Goal: Task Accomplishment & Management: Manage account settings

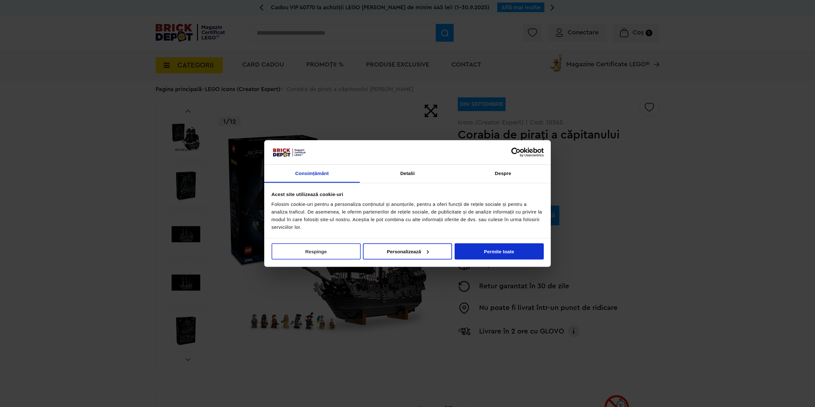
click at [306, 250] on button "Respinge" at bounding box center [316, 251] width 89 height 16
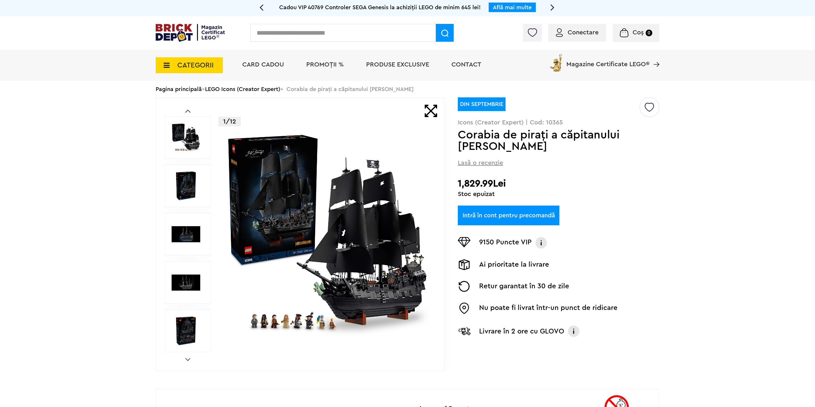
click at [587, 36] on span "Conectare" at bounding box center [583, 32] width 31 height 6
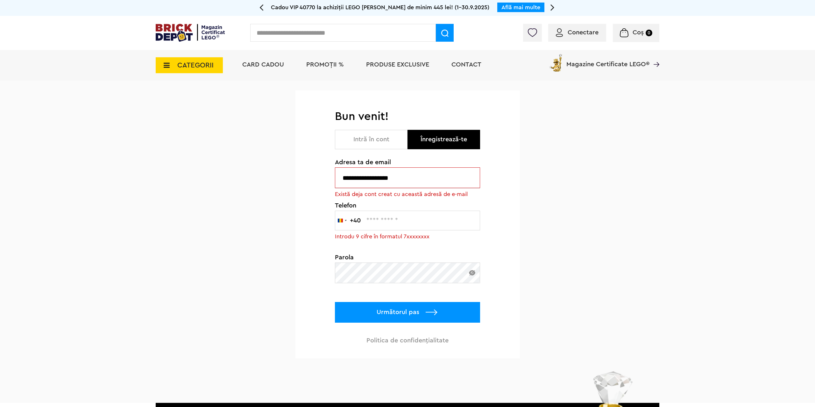
click at [379, 141] on button "Intră în cont" at bounding box center [371, 139] width 73 height 19
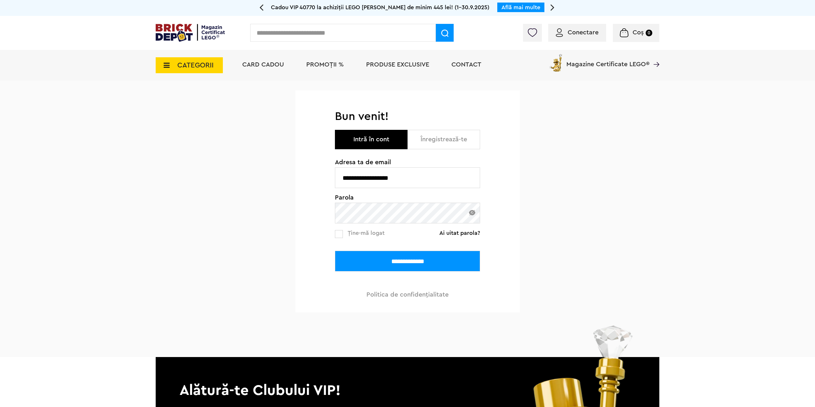
click at [408, 267] on input "**********" at bounding box center [407, 261] width 145 height 21
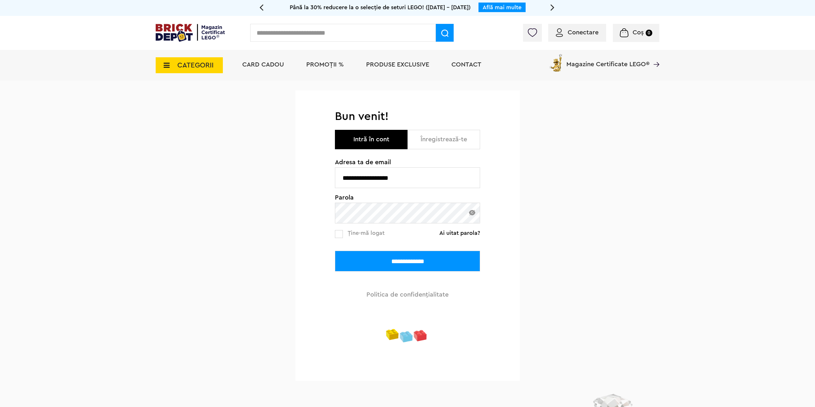
click at [113, 184] on div "**********" at bounding box center [407, 253] width 815 height 345
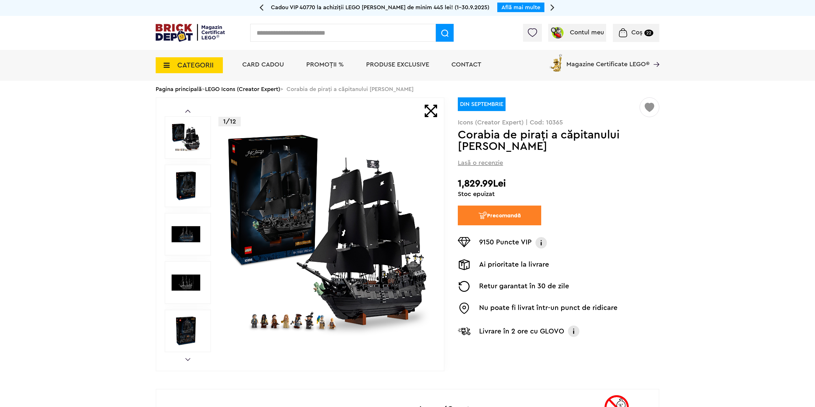
click at [555, 124] on p "Icons (Creator Expert) | Cod: 10365" at bounding box center [559, 122] width 202 height 6
copy p "10365"
drag, startPoint x: 588, startPoint y: 182, endPoint x: 580, endPoint y: 183, distance: 8.0
click at [588, 182] on h2 "1,829.99Lei" at bounding box center [559, 183] width 202 height 11
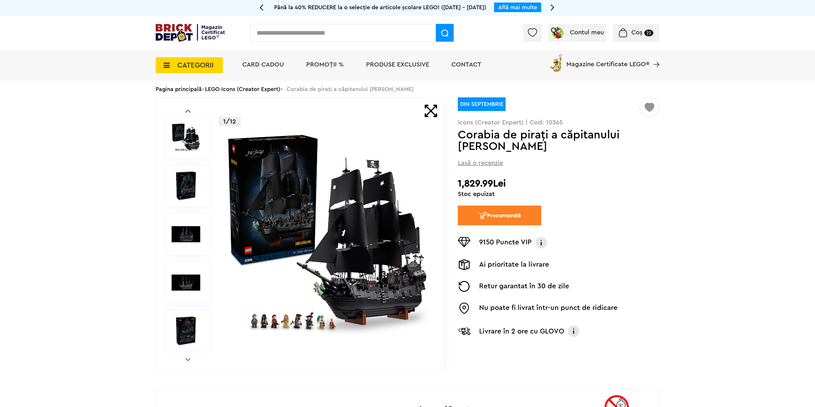
click at [486, 213] on img "submit" at bounding box center [482, 216] width 9 height 8
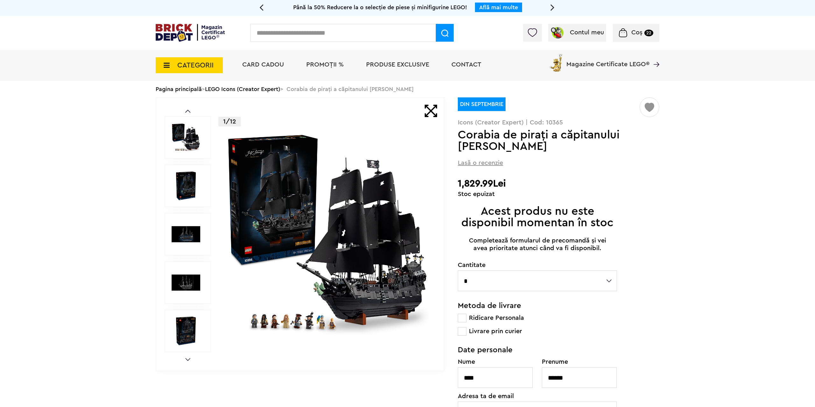
click at [333, 61] on li "PROMOȚII %" at bounding box center [325, 65] width 50 height 31
click at [330, 64] on span "PROMOȚII %" at bounding box center [325, 64] width 38 height 6
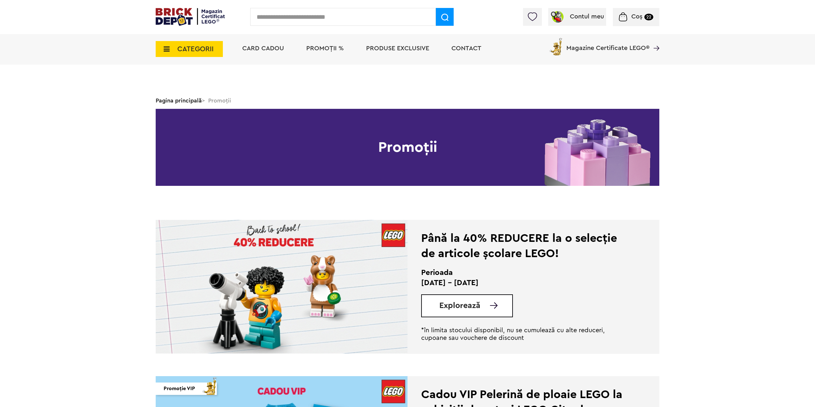
scroll to position [130, 0]
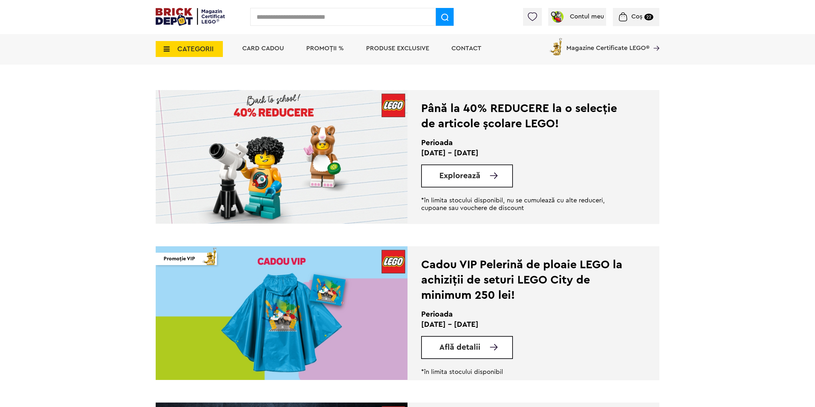
click at [463, 177] on span "Explorează" at bounding box center [460, 176] width 41 height 8
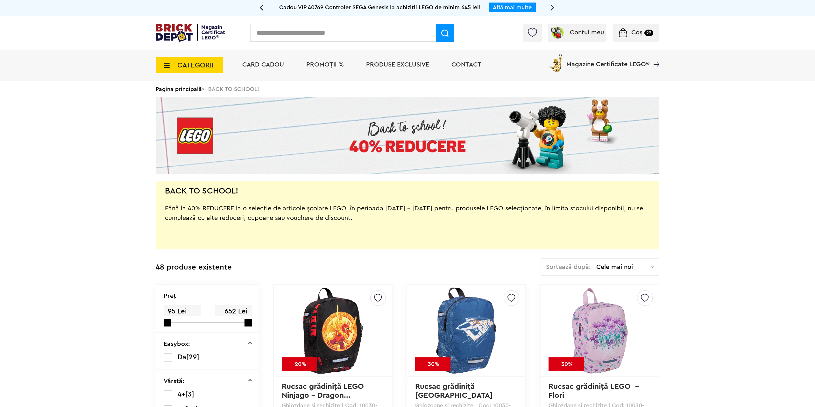
click at [188, 38] on img at bounding box center [190, 33] width 69 height 18
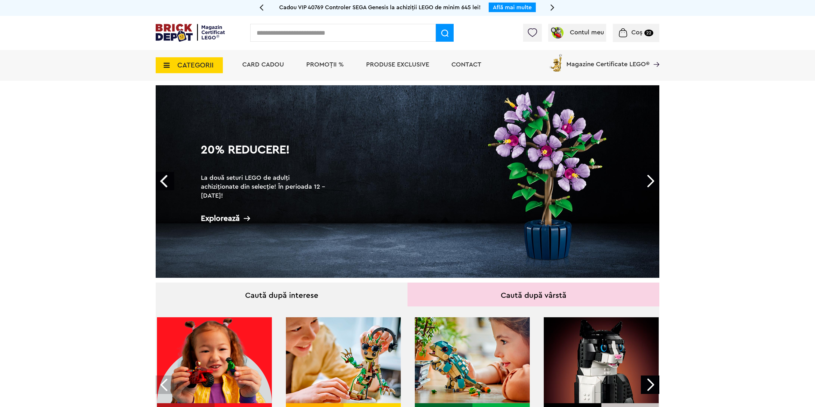
click at [188, 66] on span "CATEGORII" at bounding box center [195, 65] width 36 height 7
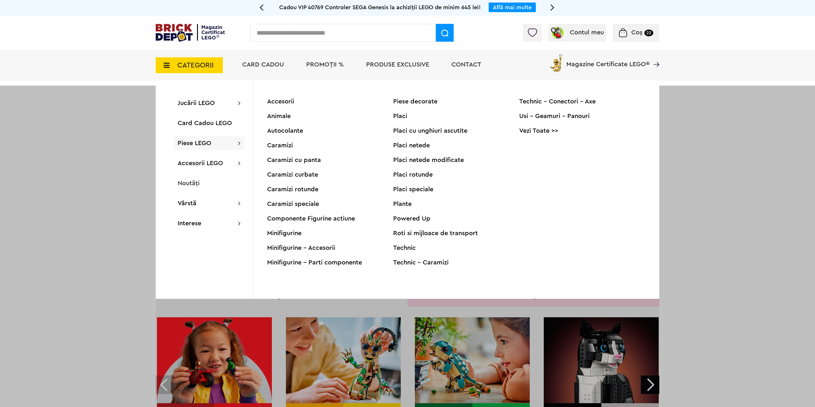
click at [291, 100] on div "Accesorii" at bounding box center [330, 101] width 126 height 6
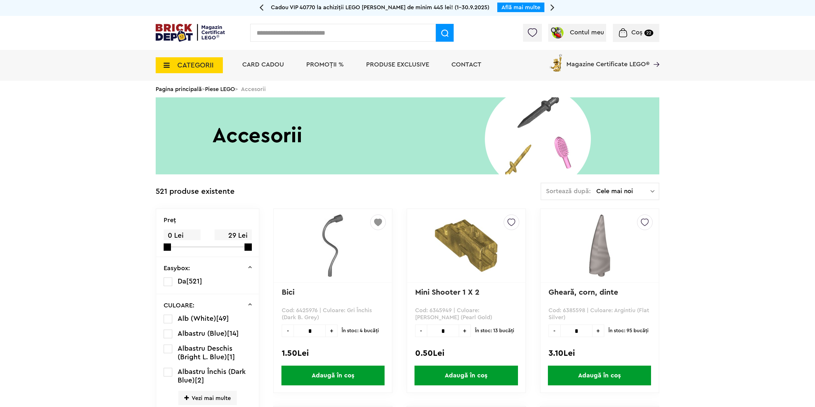
click at [606, 189] on span "Cele mai noi" at bounding box center [624, 191] width 54 height 6
click at [599, 247] on li "Cele mai scumpe" at bounding box center [600, 249] width 114 height 10
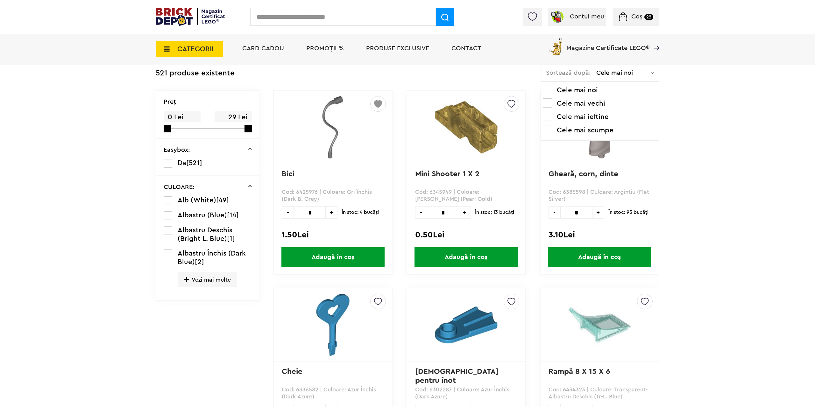
scroll to position [167, 0]
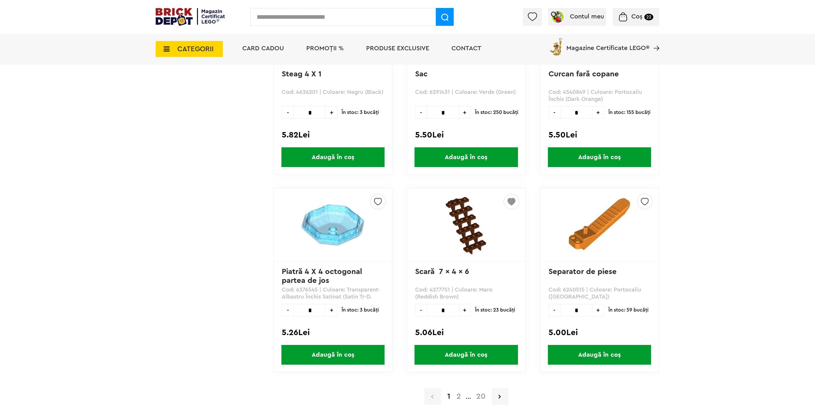
scroll to position [1642, 0]
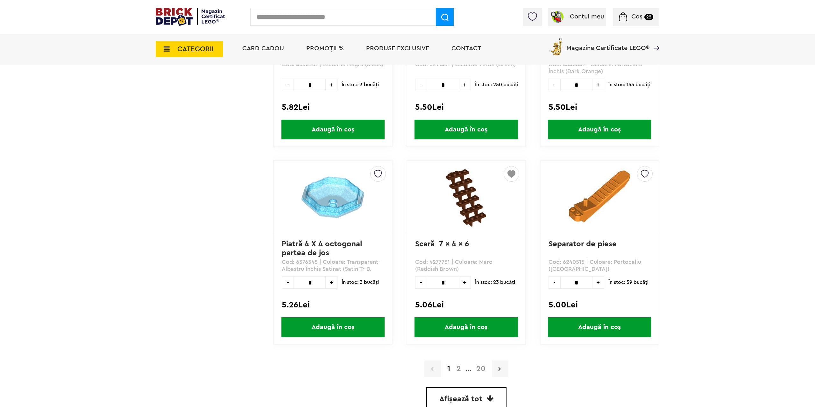
click at [501, 372] on link at bounding box center [500, 369] width 17 height 17
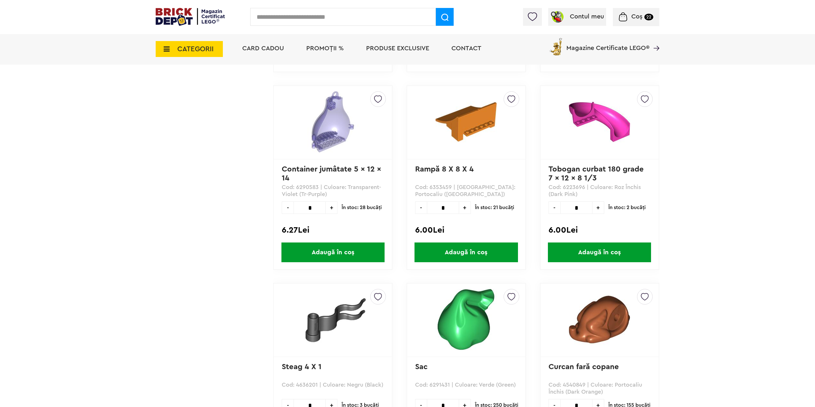
scroll to position [1317, 0]
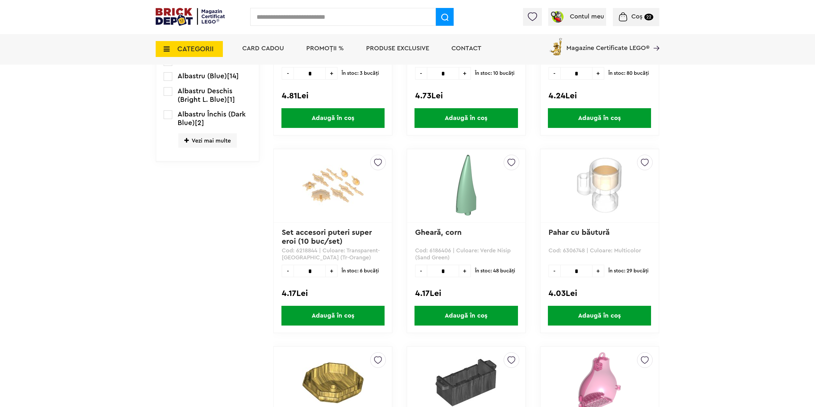
scroll to position [334, 0]
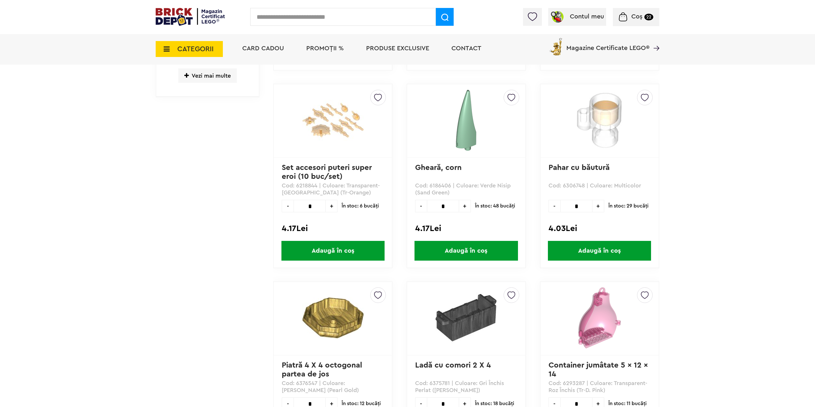
click at [379, 99] on img at bounding box center [378, 95] width 8 height 11
click at [293, 160] on label at bounding box center [291, 157] width 7 height 7
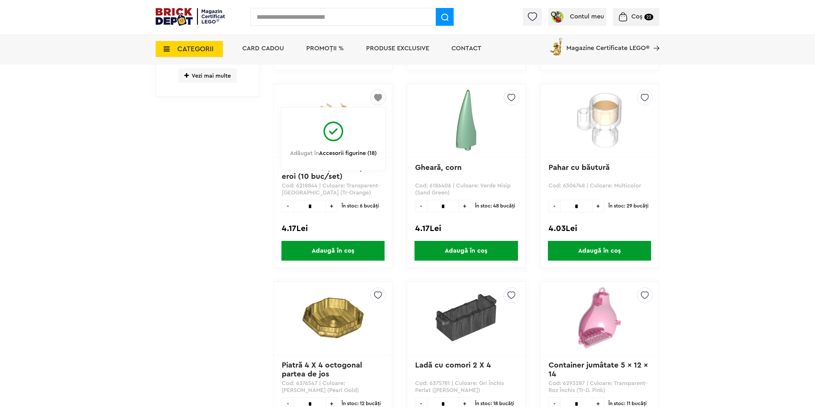
click at [326, 249] on span "Adaugă în coș" at bounding box center [333, 251] width 103 height 20
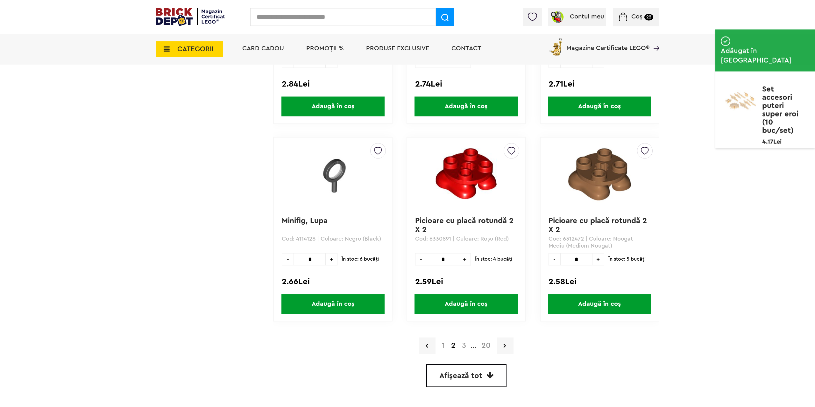
scroll to position [1666, 0]
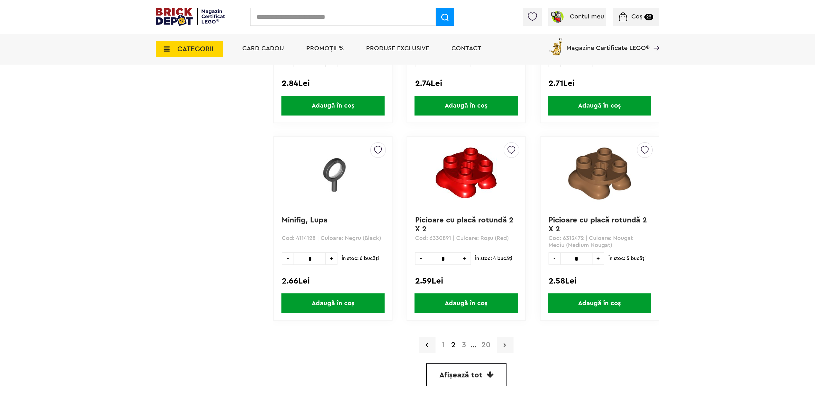
click at [504, 345] on link at bounding box center [505, 345] width 17 height 17
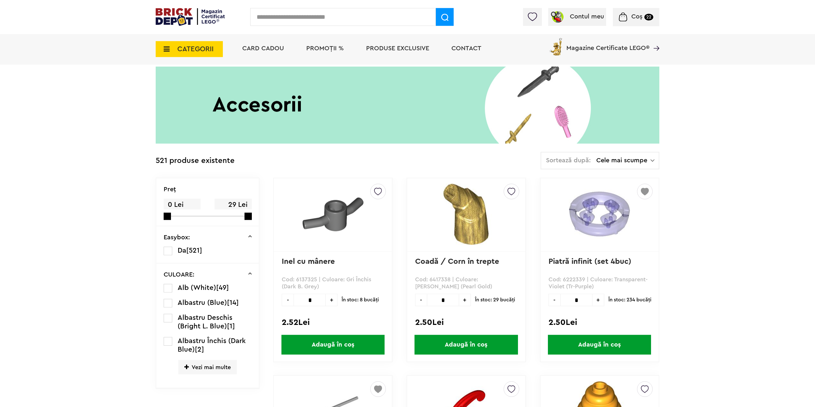
scroll to position [13, 0]
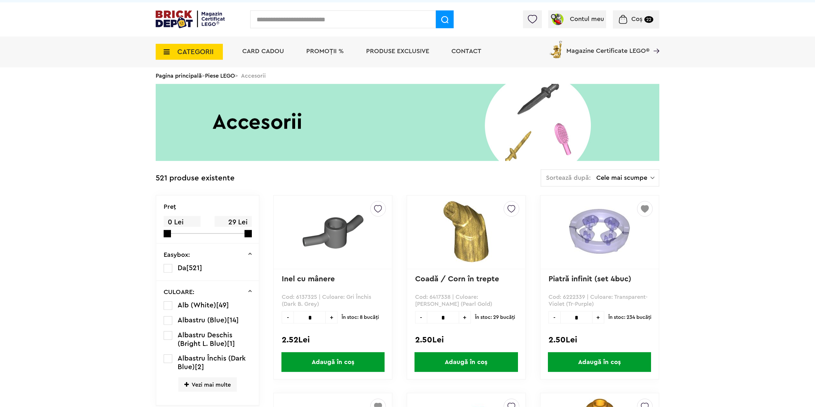
click at [197, 44] on span "CATEGORII" at bounding box center [189, 52] width 67 height 16
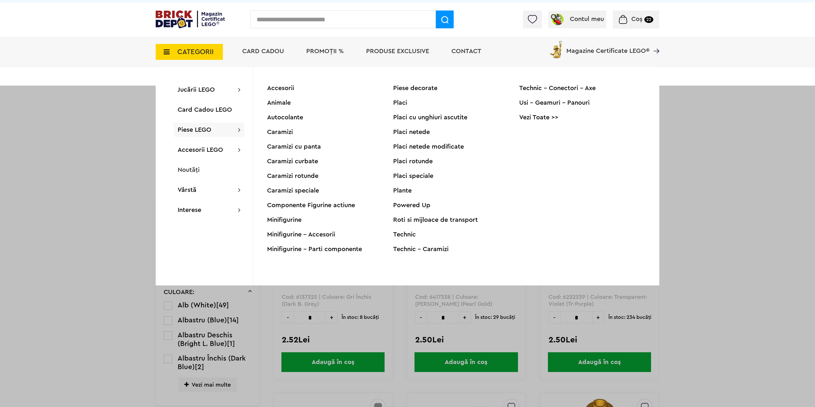
click at [295, 236] on div "Minifigurine - Accesorii" at bounding box center [330, 235] width 126 height 6
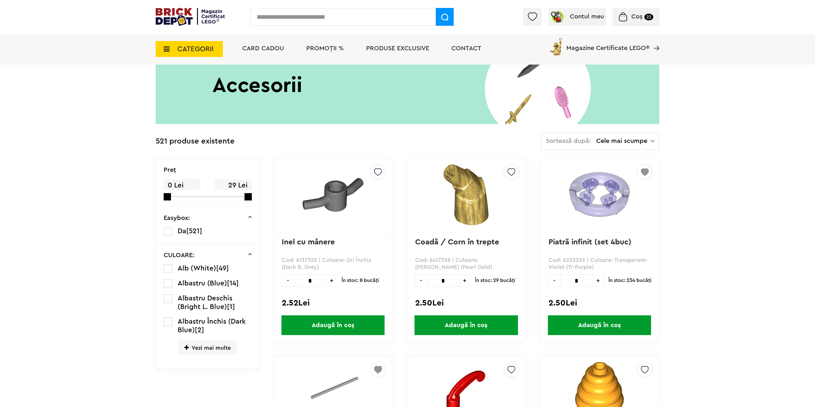
scroll to position [111, 0]
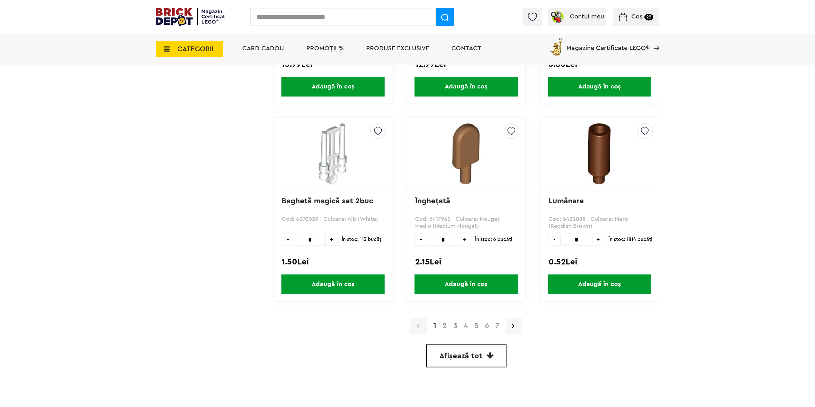
scroll to position [1689, 0]
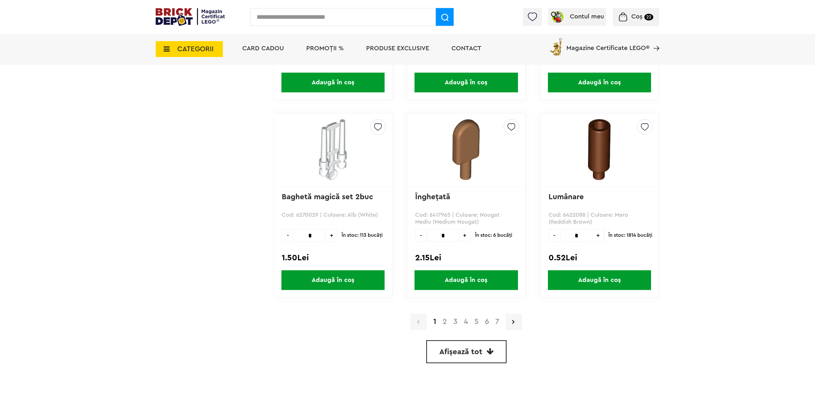
click at [444, 323] on link "2" at bounding box center [445, 322] width 11 height 8
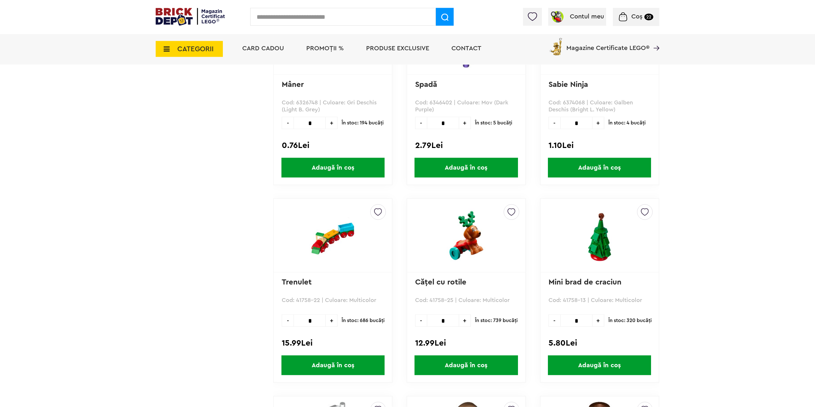
scroll to position [1397, 0]
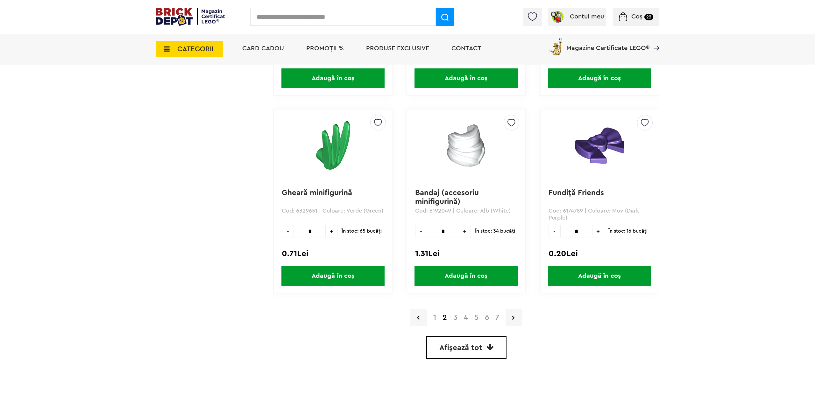
scroll to position [1788, 0]
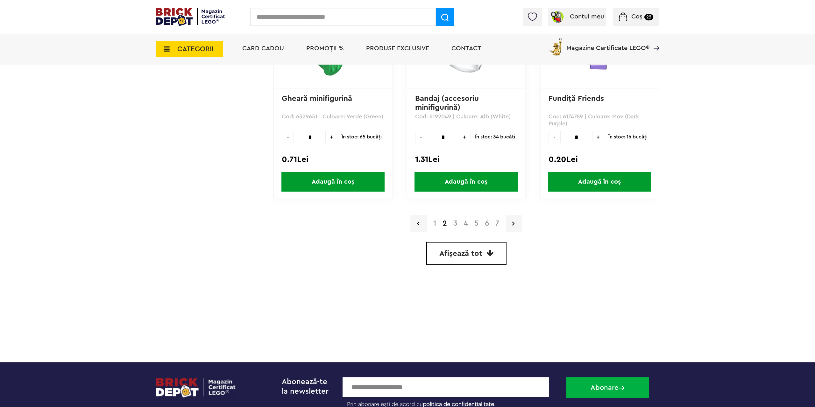
click at [458, 221] on link "3" at bounding box center [455, 224] width 11 height 8
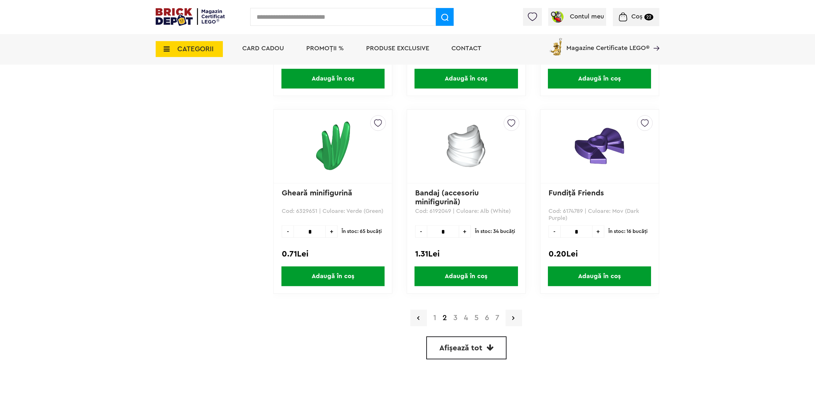
scroll to position [1658, 0]
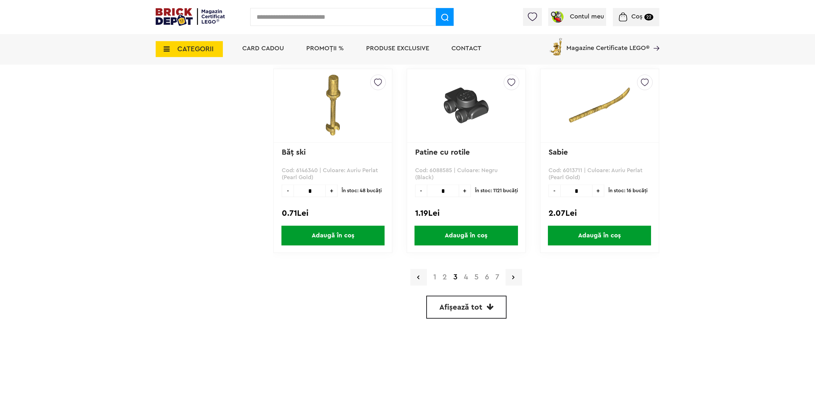
scroll to position [1749, 0]
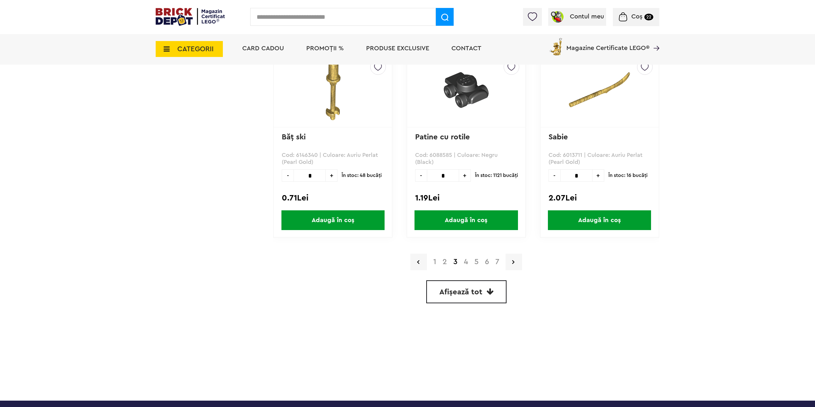
click at [463, 260] on link "4" at bounding box center [466, 262] width 11 height 8
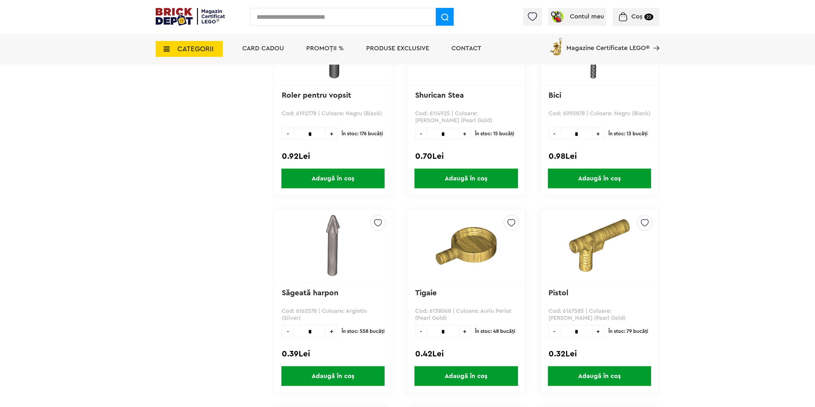
scroll to position [1392, 0]
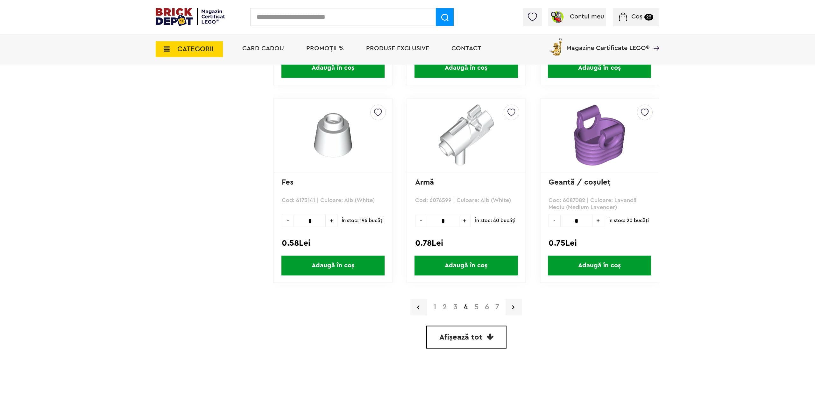
scroll to position [1675, 0]
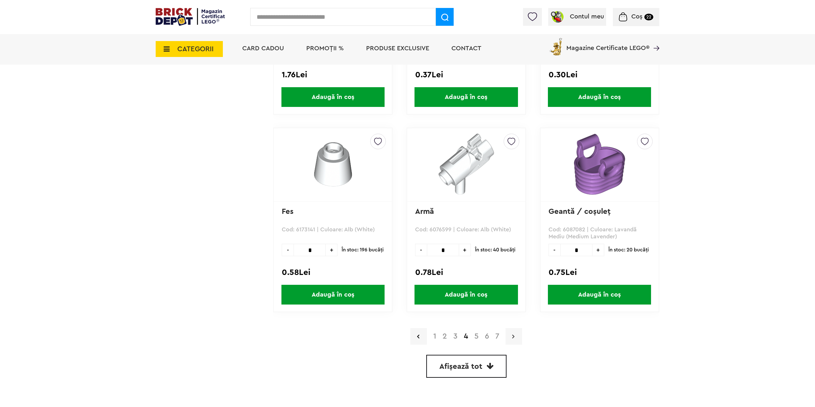
click at [517, 336] on link at bounding box center [514, 336] width 17 height 17
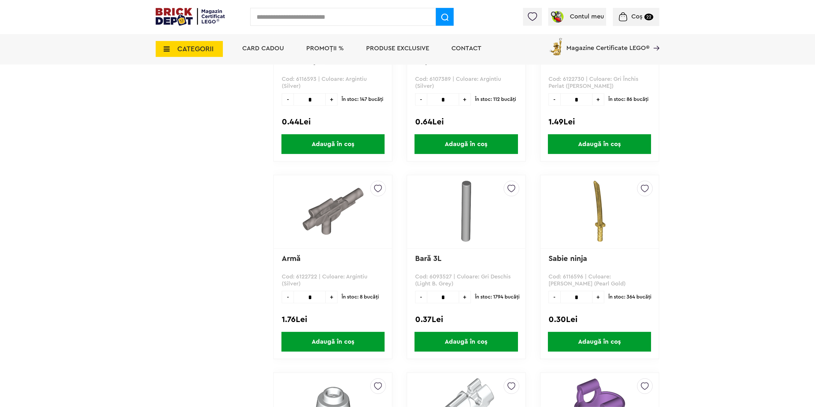
scroll to position [1382, 0]
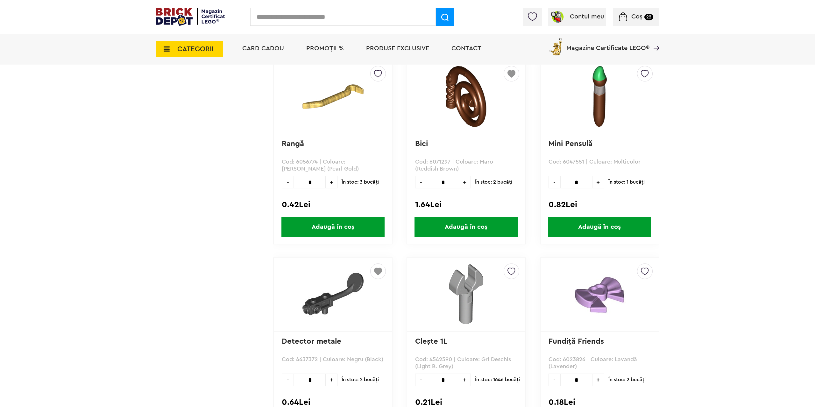
scroll to position [1707, 0]
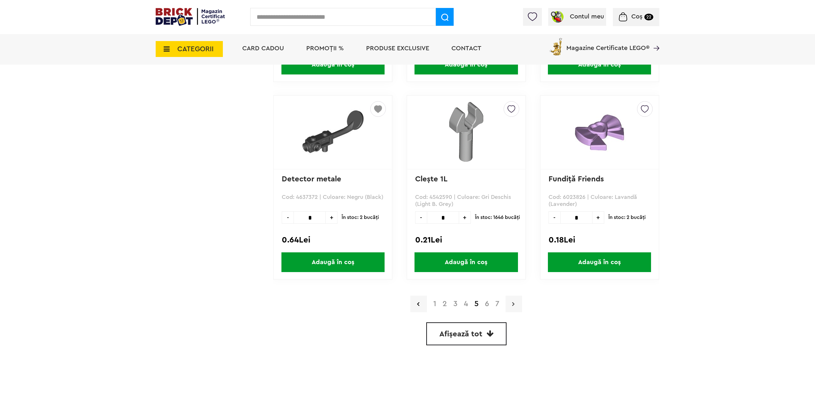
click at [514, 311] on link at bounding box center [514, 304] width 17 height 17
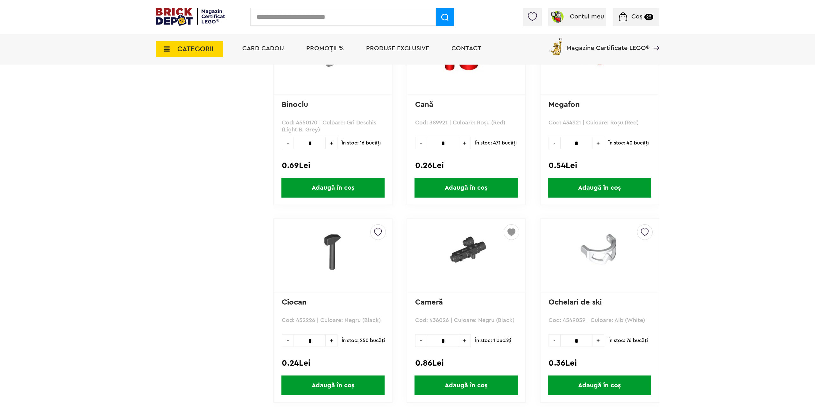
scroll to position [1675, 0]
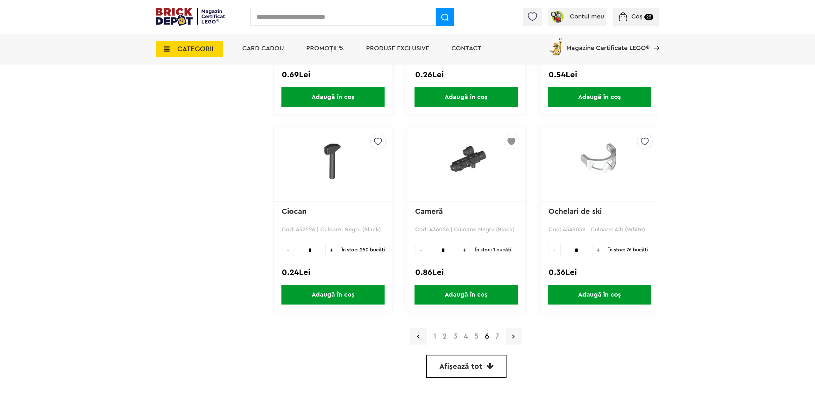
click at [513, 341] on link at bounding box center [514, 336] width 17 height 17
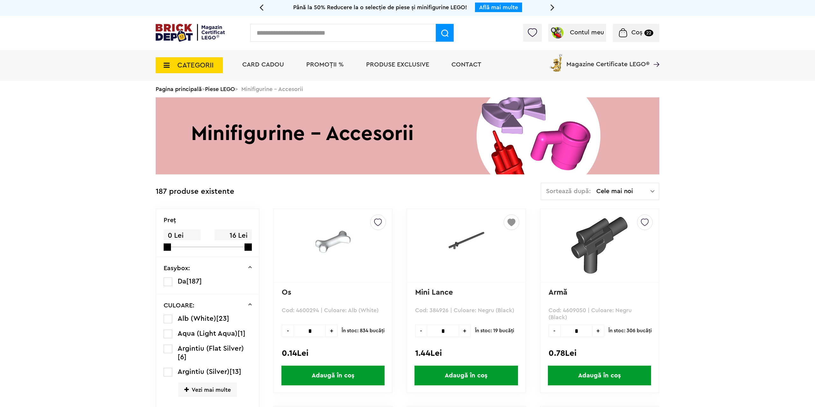
click at [198, 71] on span "CATEGORII" at bounding box center [189, 65] width 67 height 16
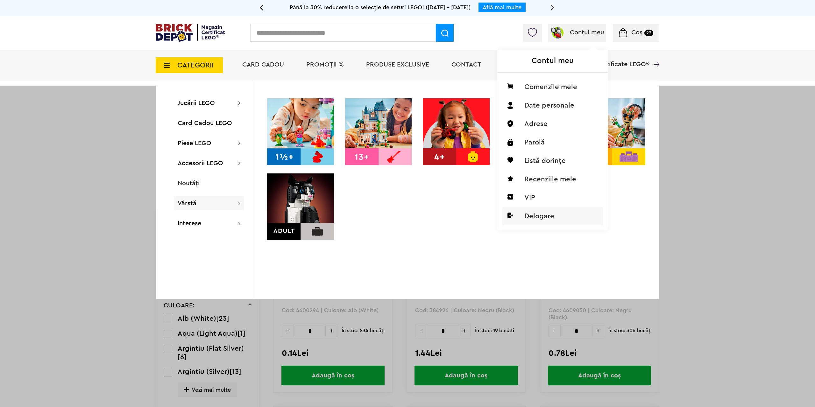
click at [550, 218] on li "Delogare" at bounding box center [553, 216] width 101 height 18
